Goal: Information Seeking & Learning: Learn about a topic

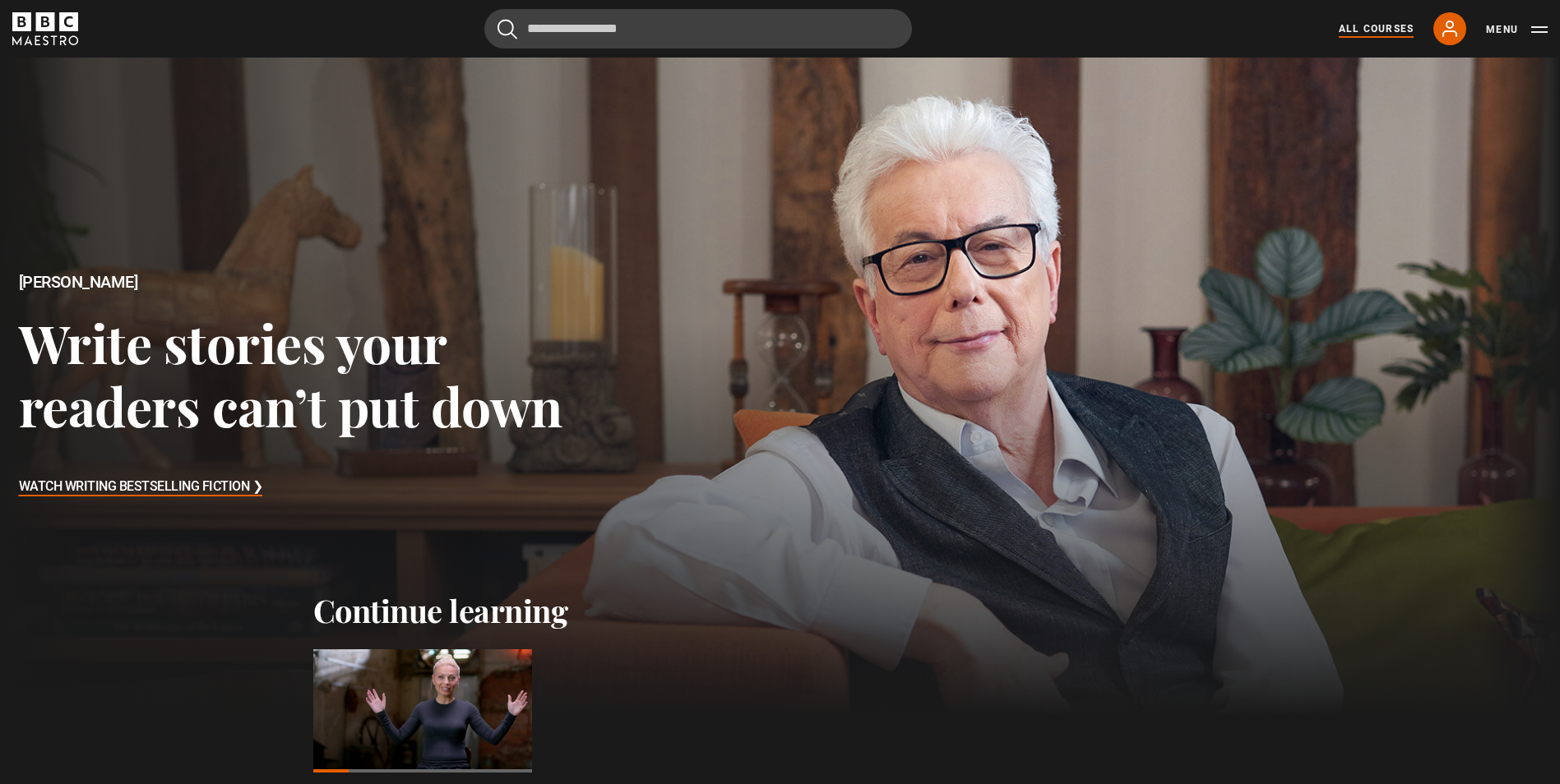
click at [1382, 30] on link "All Courses" at bounding box center [1376, 28] width 75 height 15
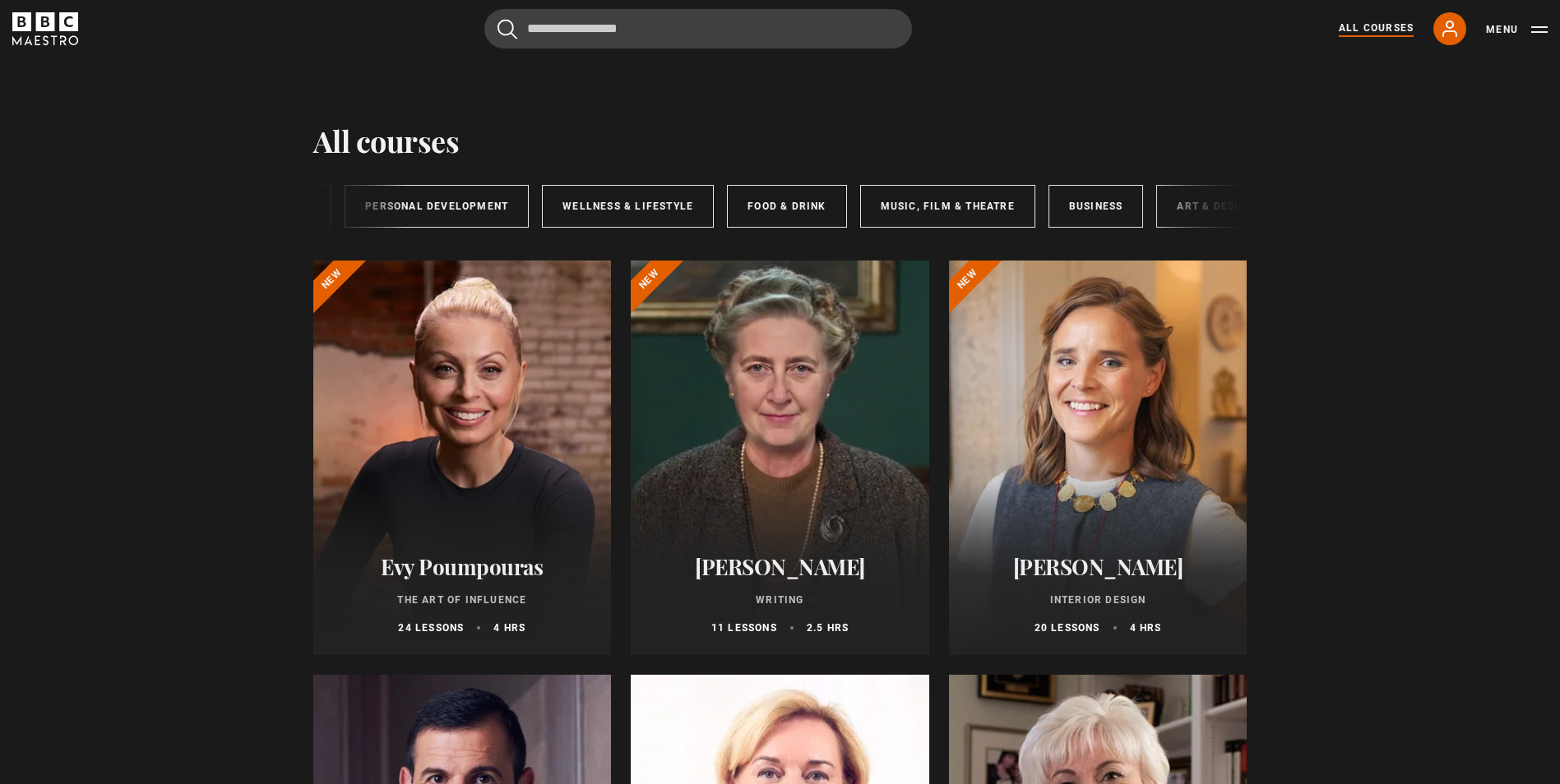
scroll to position [0, 273]
click at [1080, 211] on link "Business" at bounding box center [1065, 206] width 95 height 43
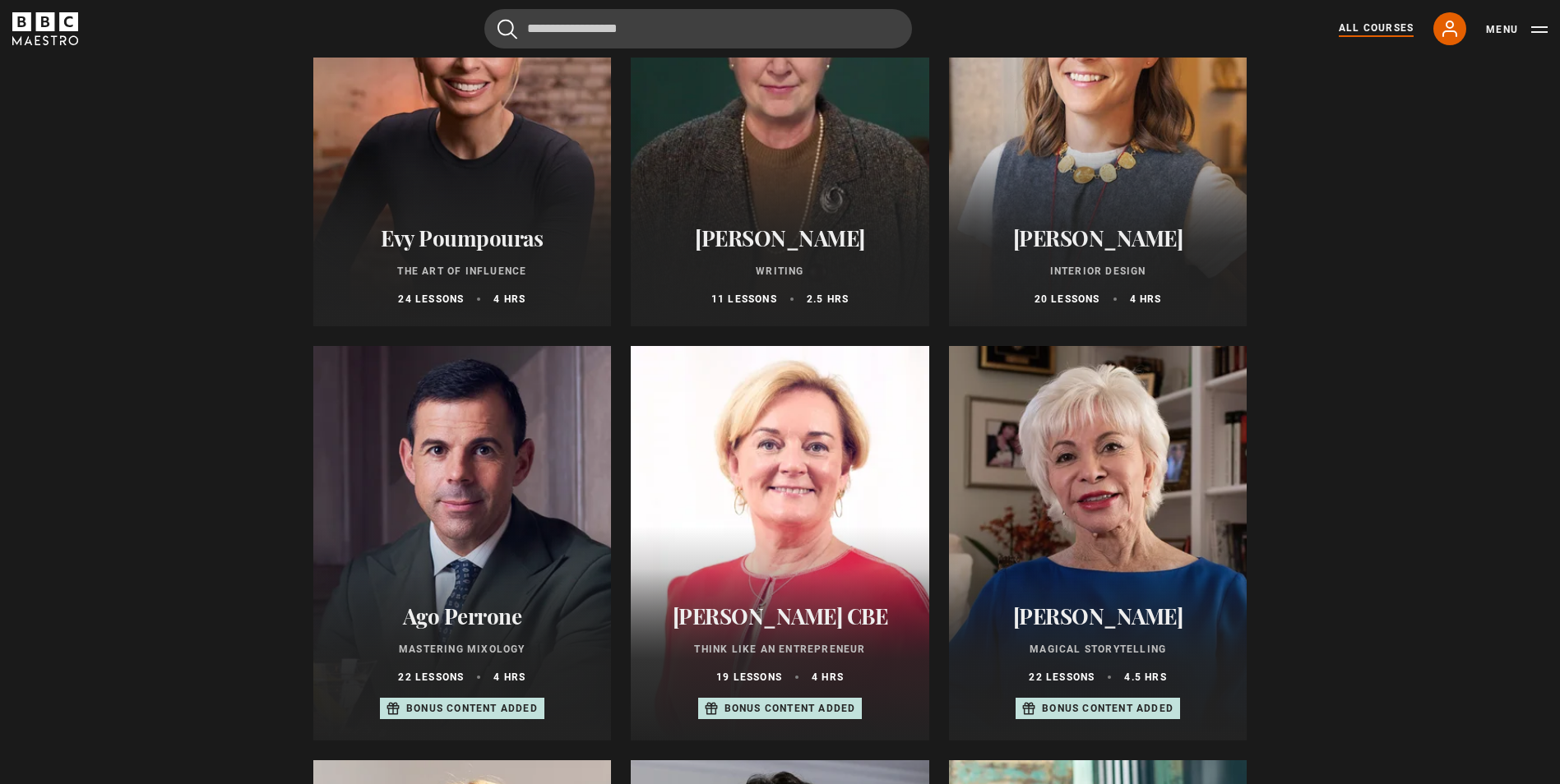
scroll to position [0, 0]
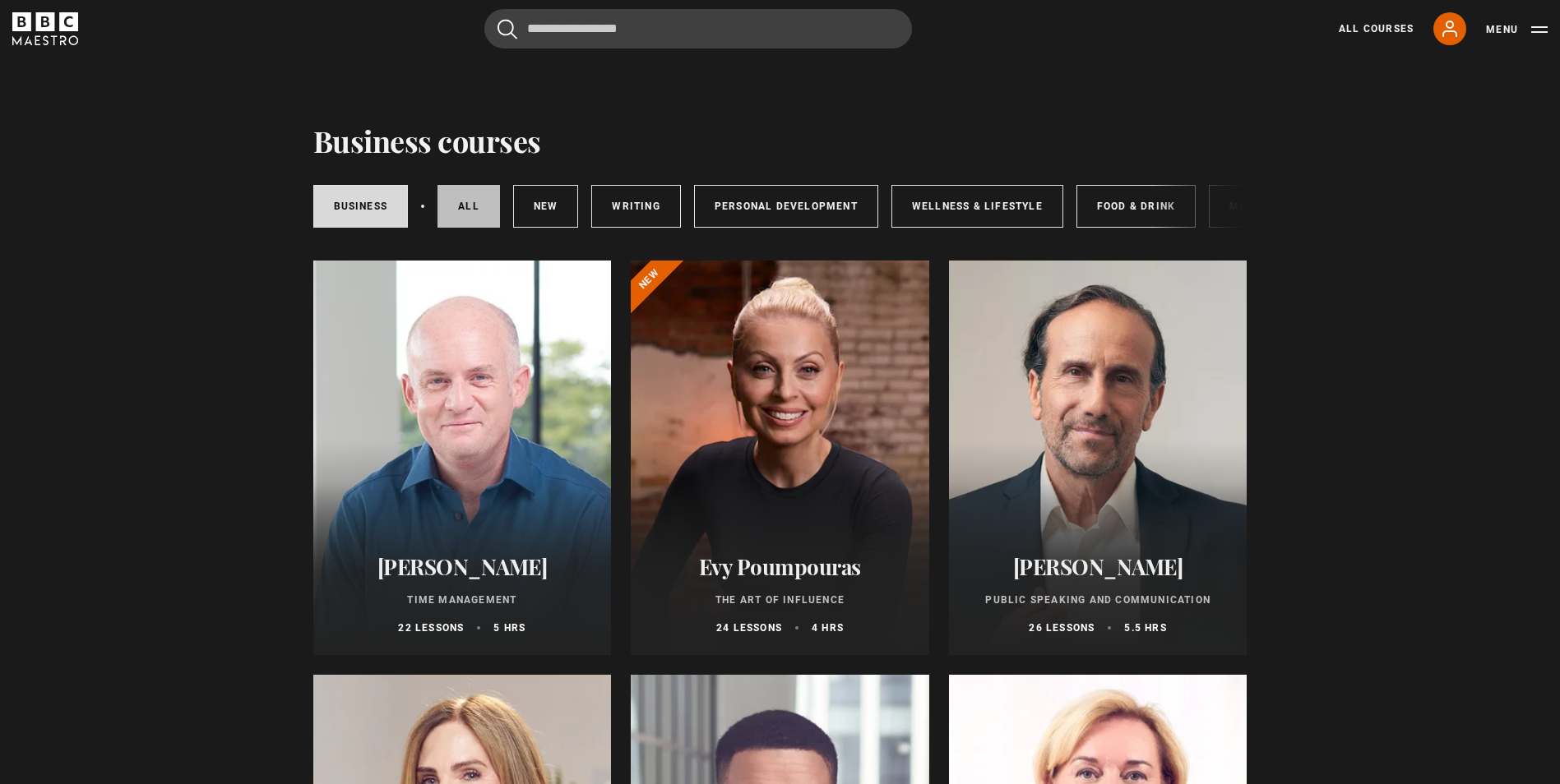
click at [449, 205] on link "All courses" at bounding box center [468, 206] width 62 height 43
